Goal: Task Accomplishment & Management: Use online tool/utility

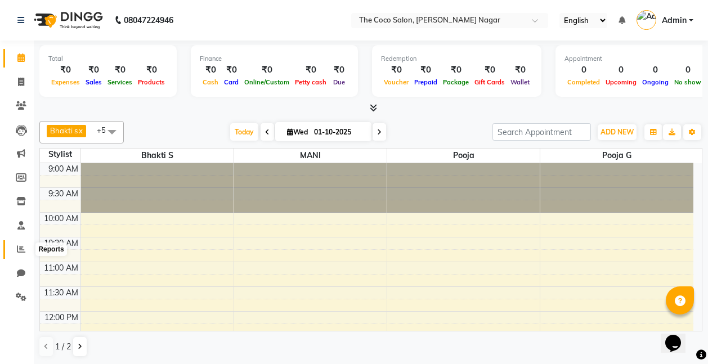
click at [21, 248] on icon at bounding box center [21, 249] width 8 height 8
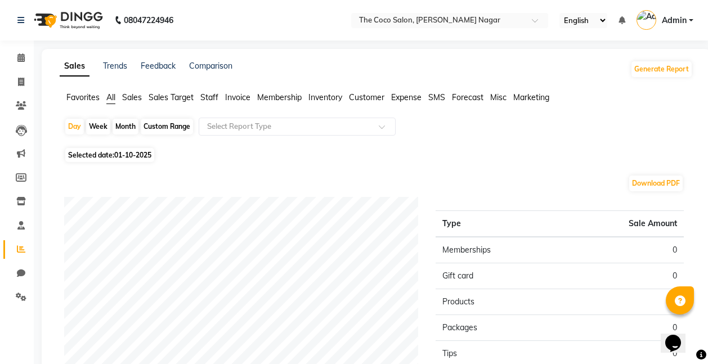
click at [124, 126] on div "Month" at bounding box center [126, 127] width 26 height 16
select select "10"
select select "2025"
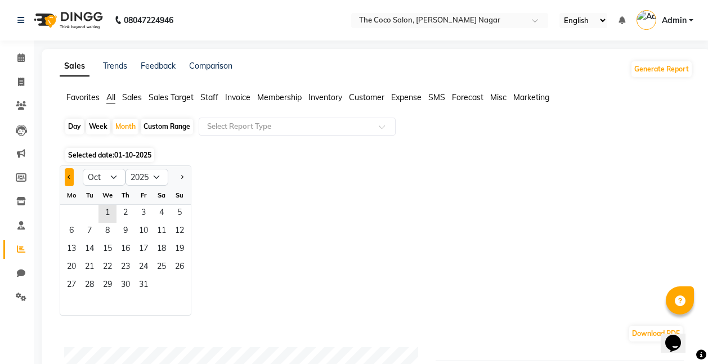
click at [69, 176] on span "Previous month" at bounding box center [70, 176] width 4 height 4
select select "9"
click at [70, 217] on span "1" at bounding box center [71, 214] width 18 height 18
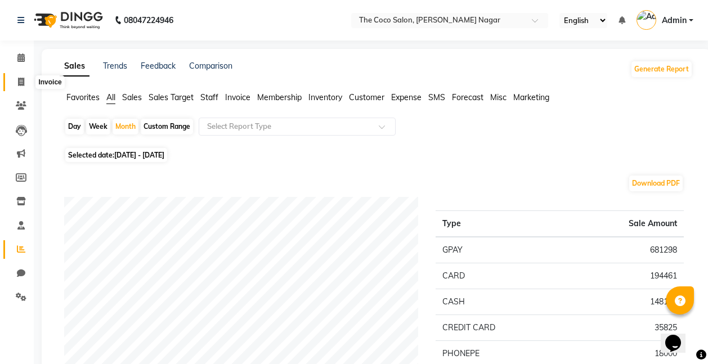
click at [22, 82] on icon at bounding box center [21, 82] width 6 height 8
select select "service"
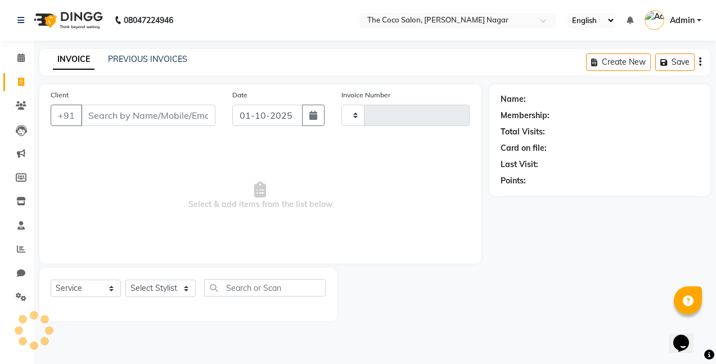
type input "0946"
select select "5542"
